Goal: Information Seeking & Learning: Learn about a topic

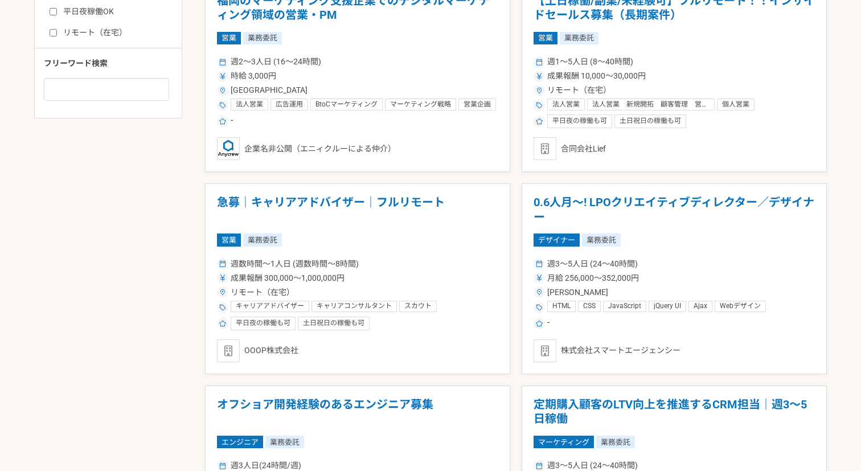
scroll to position [819, 0]
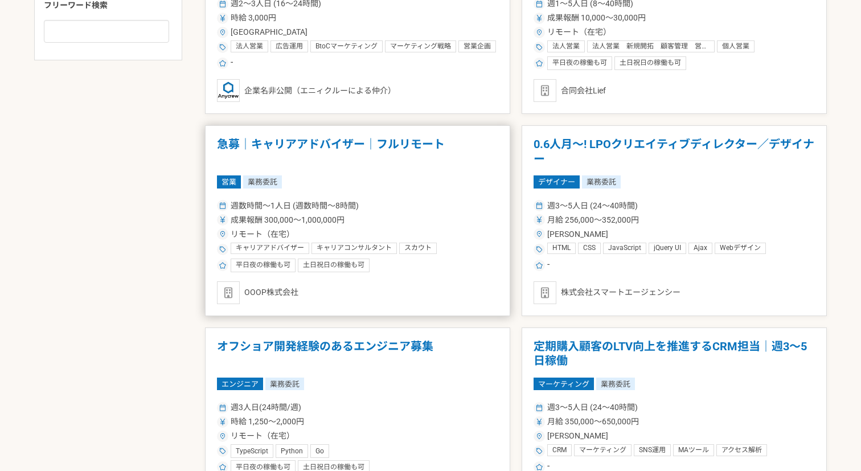
click at [423, 146] on h1 "急募｜キャリアアドバイザー｜フルリモート" at bounding box center [357, 151] width 281 height 29
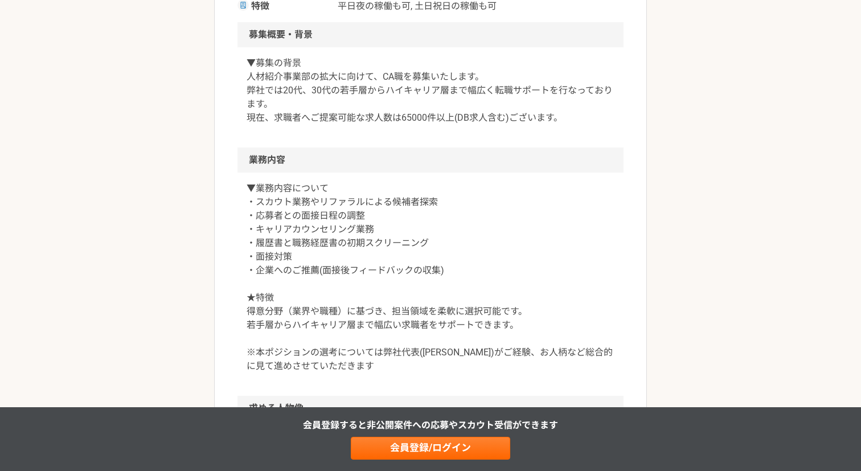
scroll to position [423, 0]
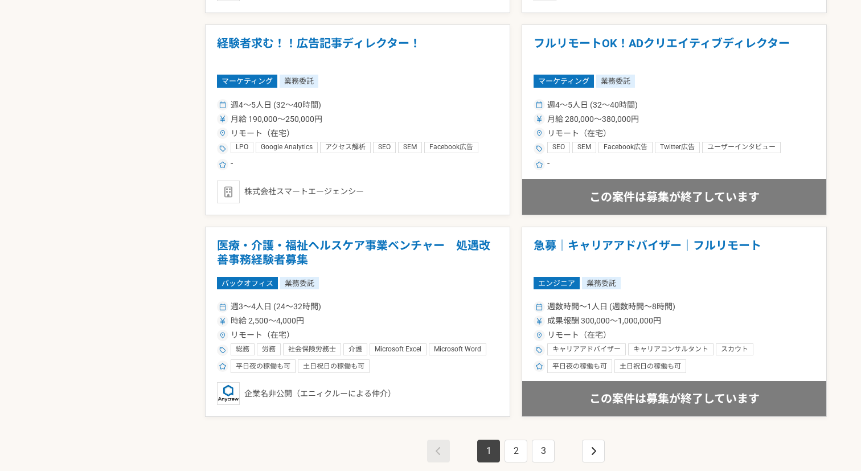
scroll to position [2010, 0]
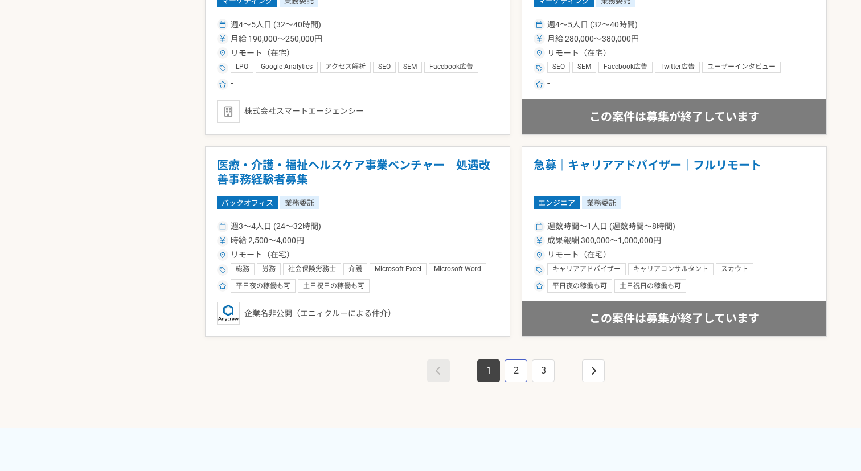
click at [511, 367] on link "2" at bounding box center [516, 370] width 23 height 23
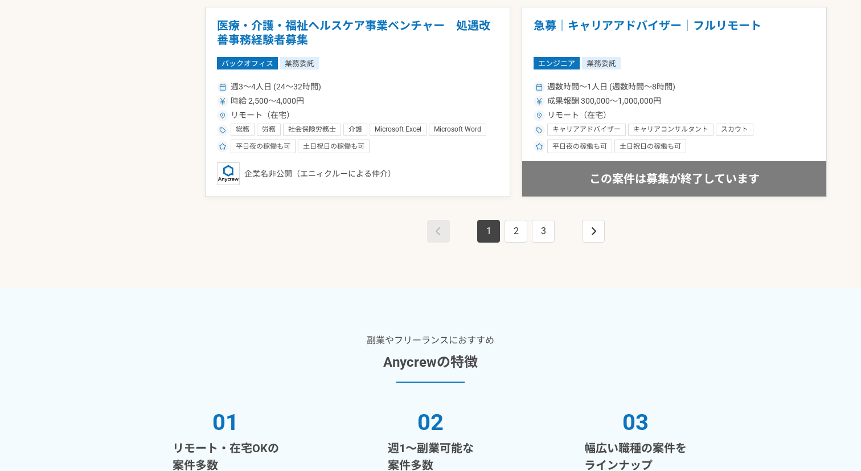
scroll to position [2043, 0]
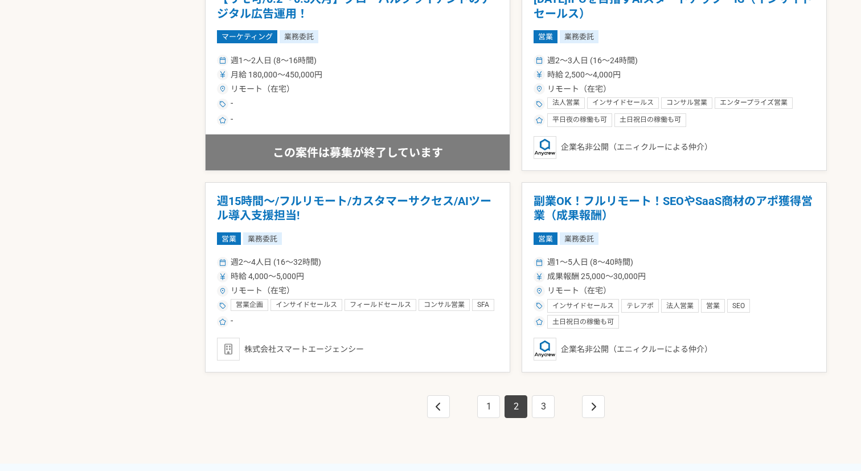
scroll to position [1983, 0]
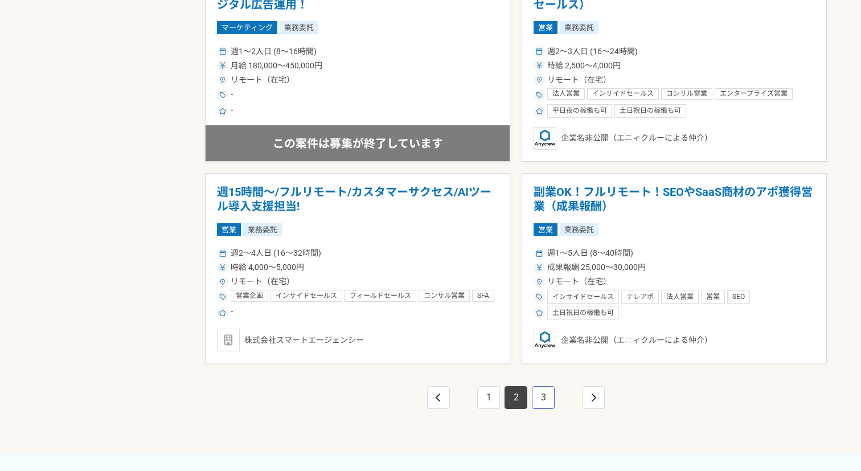
click at [540, 393] on link "3" at bounding box center [543, 397] width 23 height 23
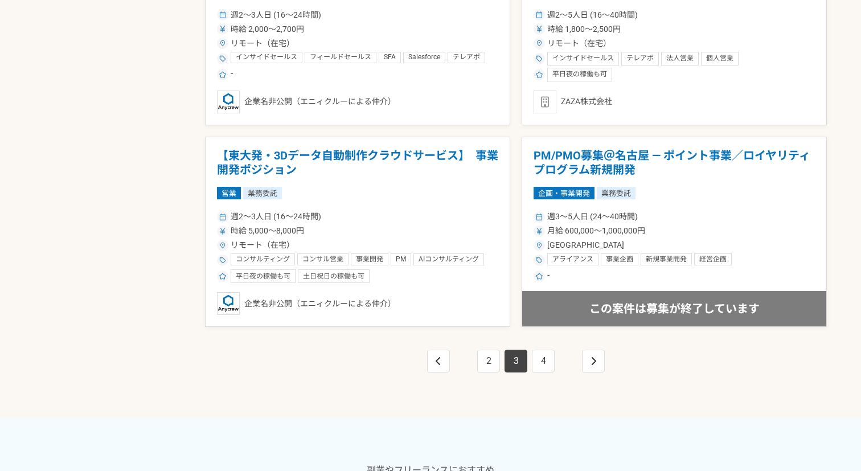
scroll to position [2023, 0]
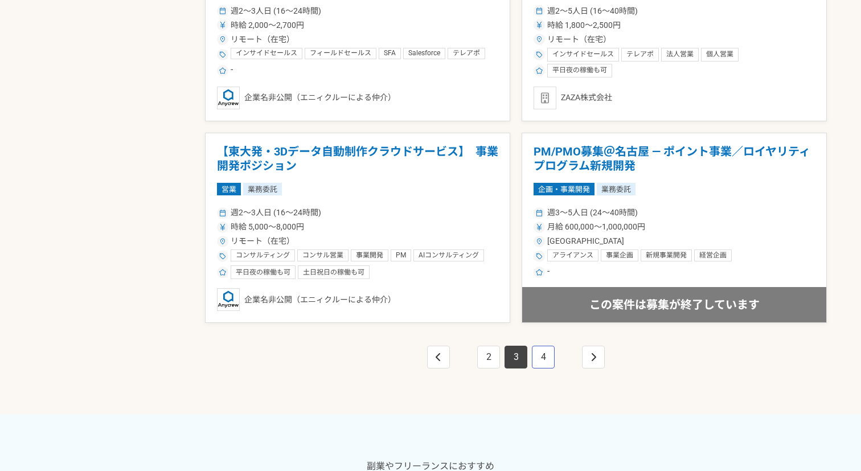
click at [536, 350] on link "4" at bounding box center [543, 357] width 23 height 23
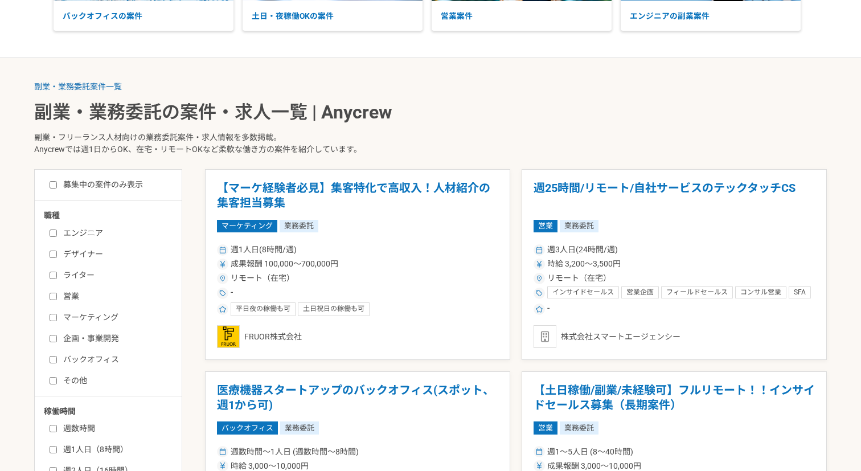
scroll to position [200, 0]
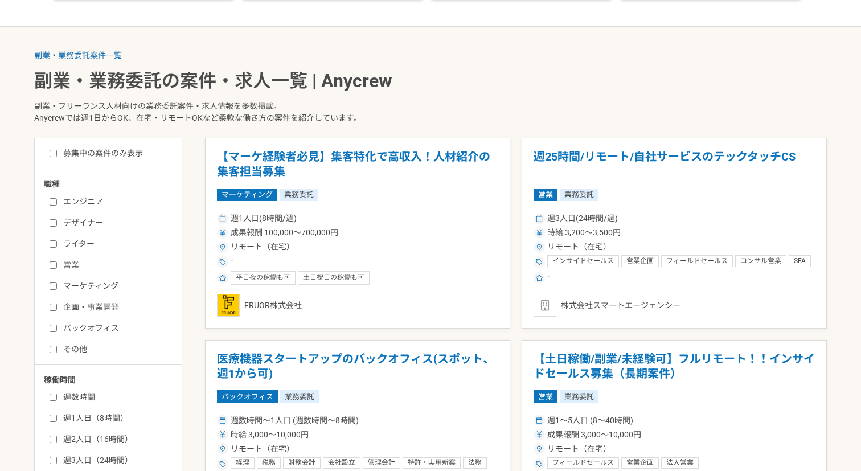
click at [97, 200] on label "エンジニア" at bounding box center [115, 202] width 131 height 12
click at [57, 200] on input "エンジニア" at bounding box center [53, 201] width 7 height 7
checkbox input "true"
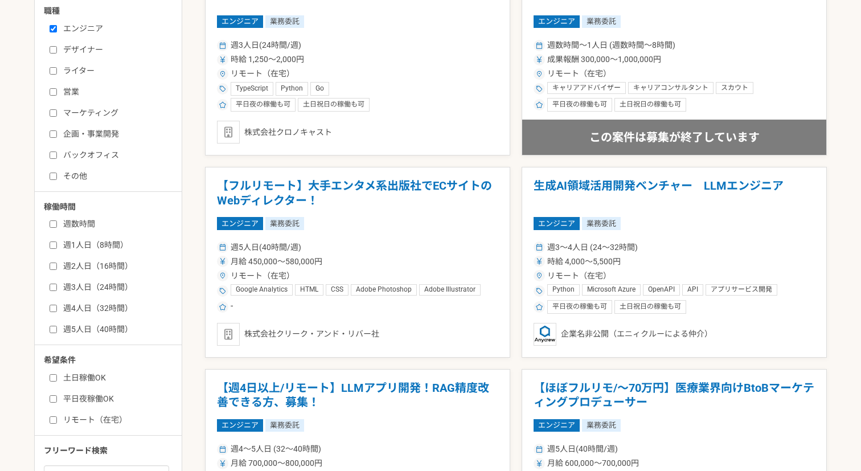
scroll to position [384, 0]
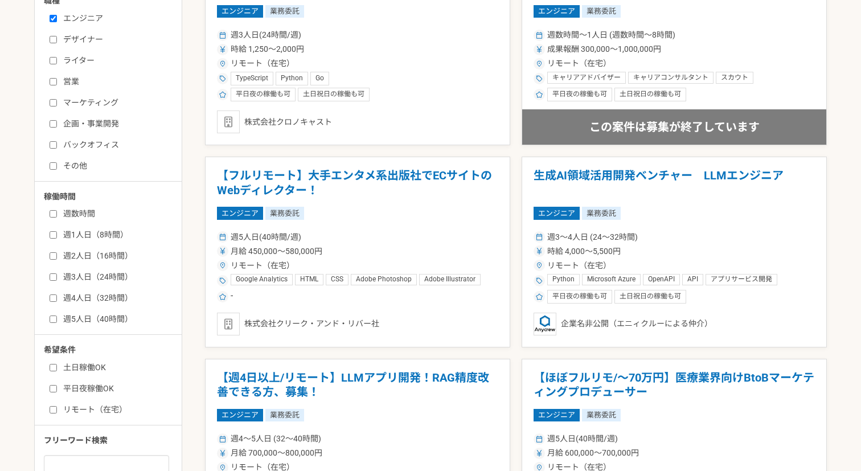
click at [80, 255] on label "週2人日（16時間）" at bounding box center [115, 256] width 131 height 12
click at [57, 255] on input "週2人日（16時間）" at bounding box center [53, 255] width 7 height 7
checkbox input "true"
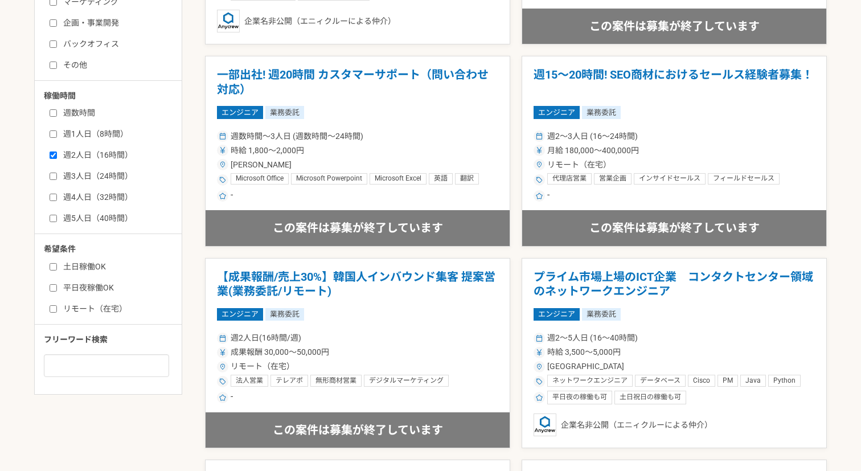
scroll to position [505, 0]
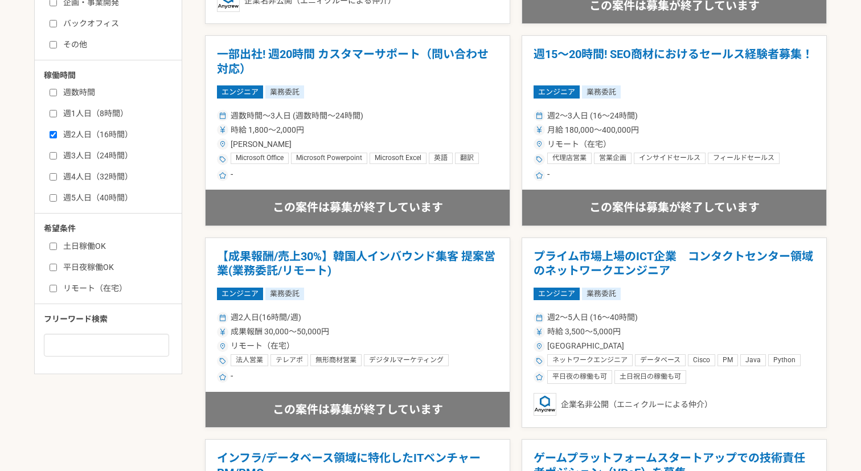
click at [101, 245] on label "土日稼働OK" at bounding box center [115, 246] width 131 height 12
click at [57, 245] on input "土日稼働OK" at bounding box center [53, 246] width 7 height 7
checkbox input "true"
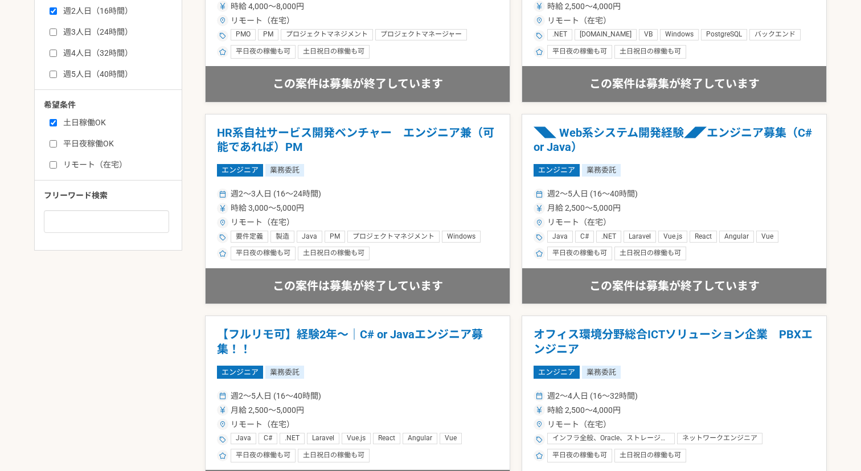
scroll to position [600, 0]
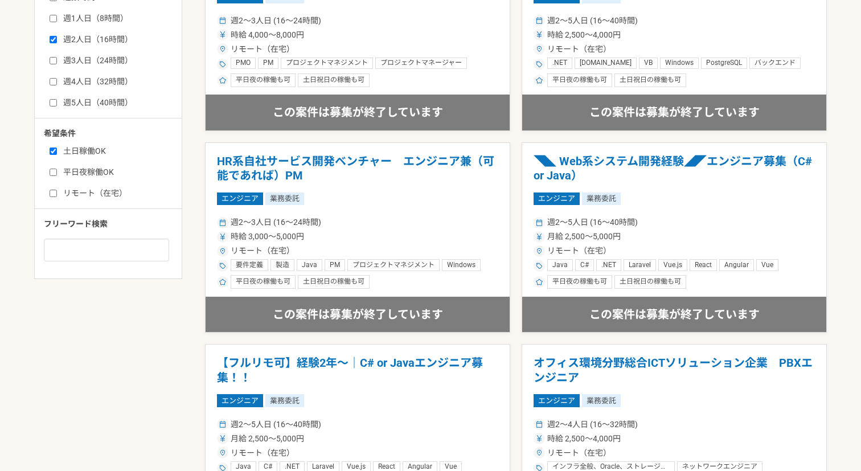
click at [95, 170] on label "平日夜稼働OK" at bounding box center [115, 172] width 131 height 12
click at [57, 170] on input "平日夜稼働OK" at bounding box center [53, 172] width 7 height 7
checkbox input "true"
click at [101, 195] on label "リモート（在宅）" at bounding box center [115, 193] width 131 height 12
click at [57, 195] on input "リモート（在宅）" at bounding box center [53, 193] width 7 height 7
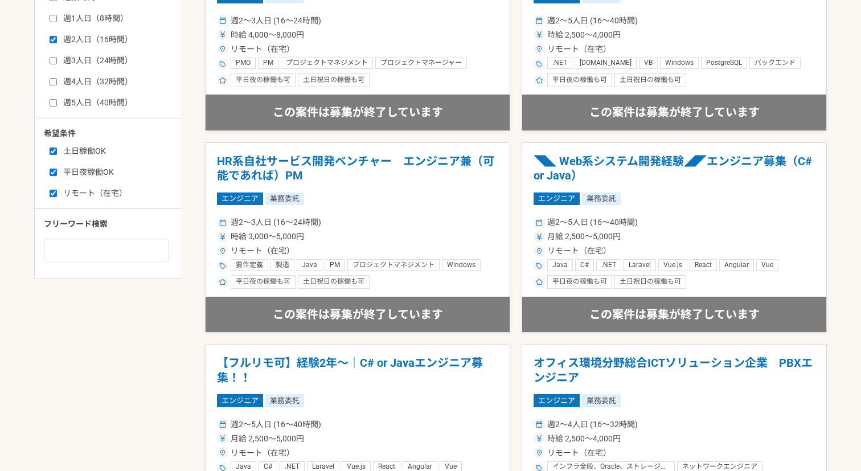
checkbox input "true"
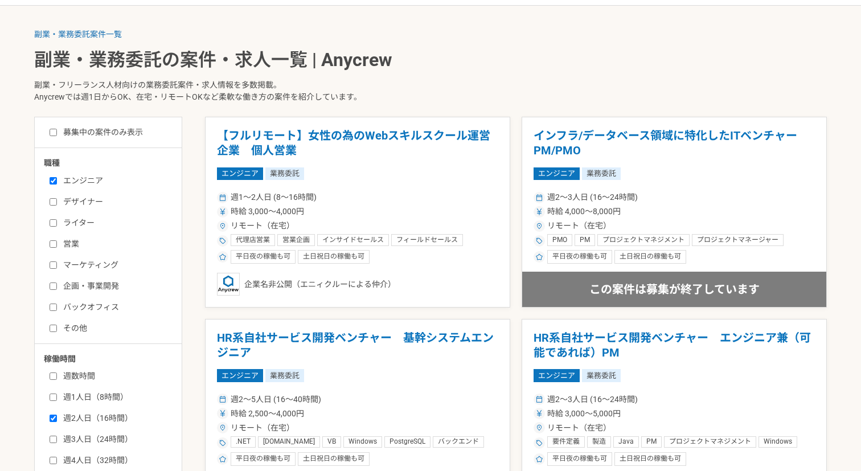
scroll to position [127, 0]
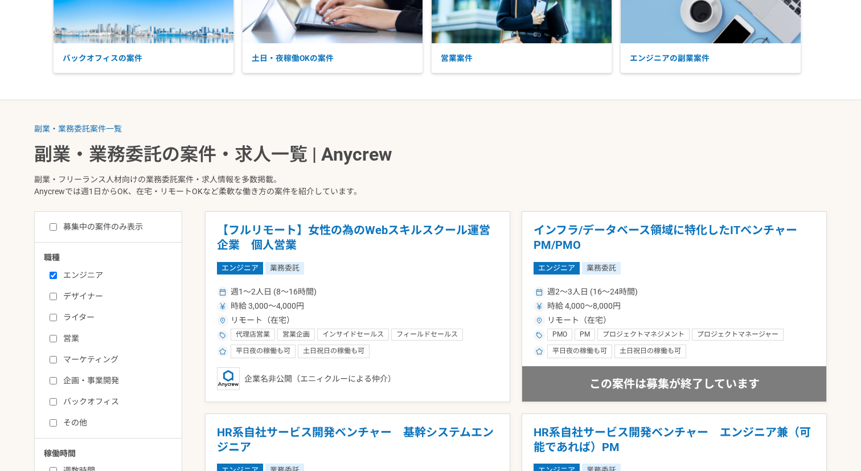
click at [137, 224] on label "募集中の案件のみ表示" at bounding box center [96, 227] width 93 height 12
click at [57, 224] on input "募集中の案件のみ表示" at bounding box center [53, 226] width 7 height 7
checkbox input "true"
